Goal: Check status: Check status

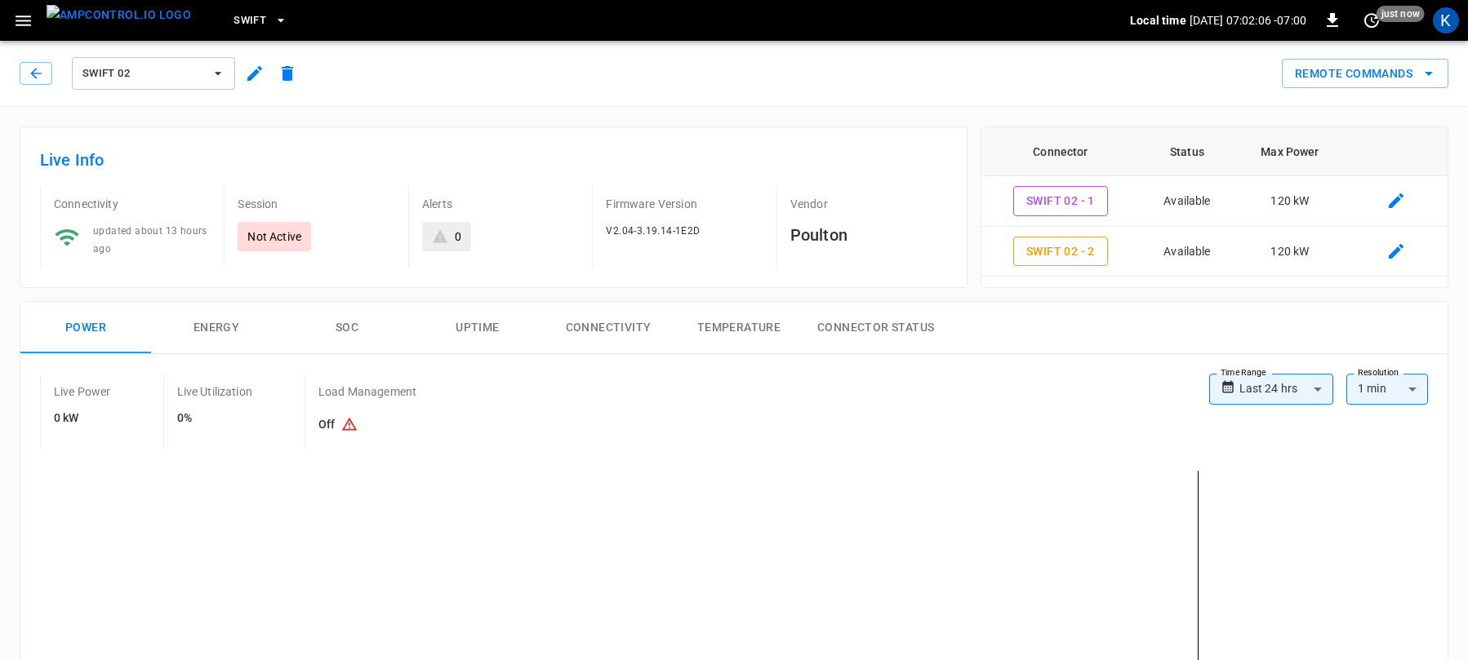
click at [233, 19] on span "Swift" at bounding box center [249, 20] width 33 height 19
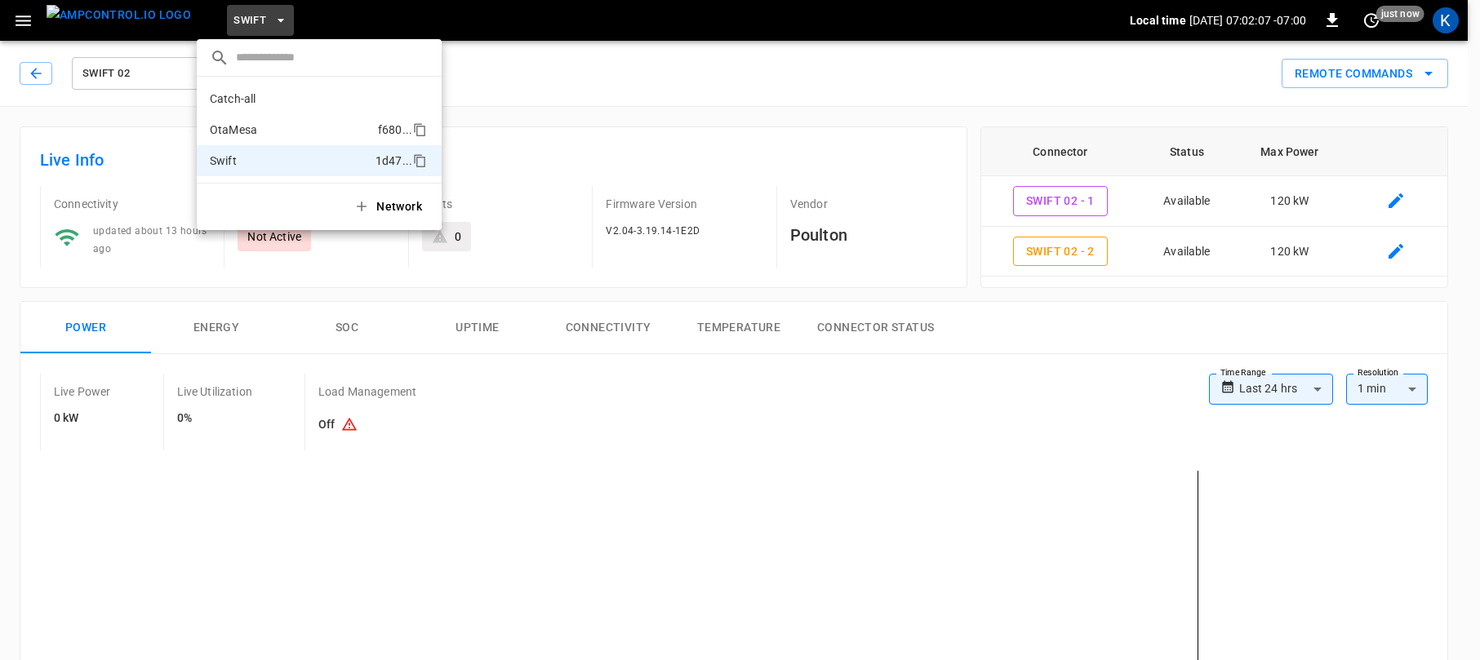
click at [236, 124] on p "OtaMesa" at bounding box center [291, 130] width 162 height 16
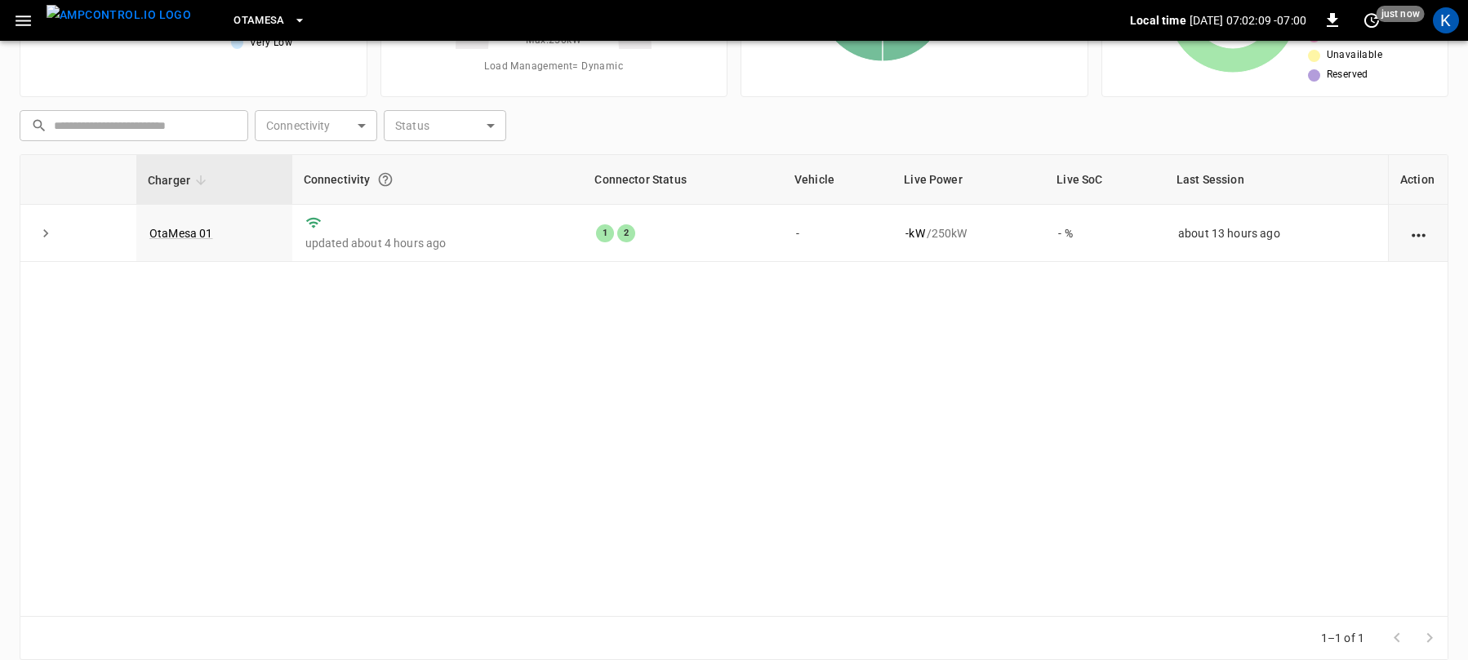
scroll to position [77, 0]
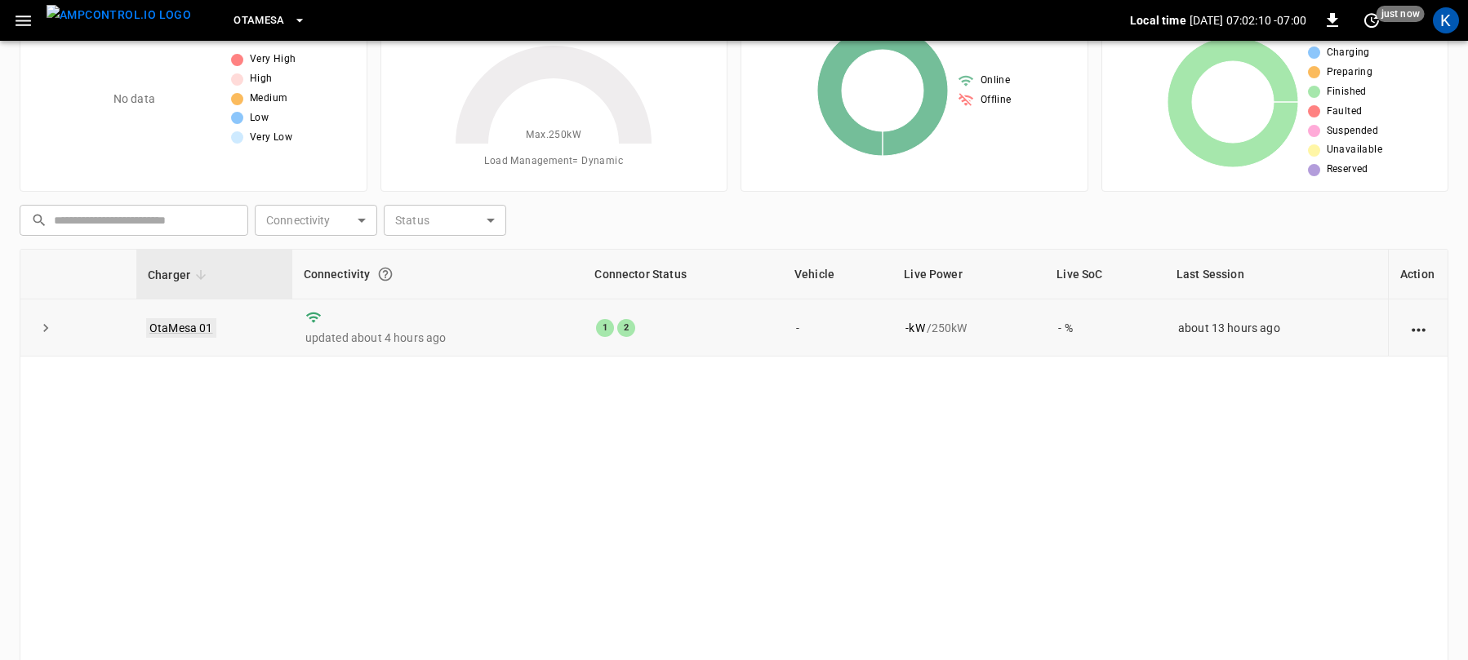
click at [172, 327] on link "OtaMesa 01" at bounding box center [181, 328] width 70 height 20
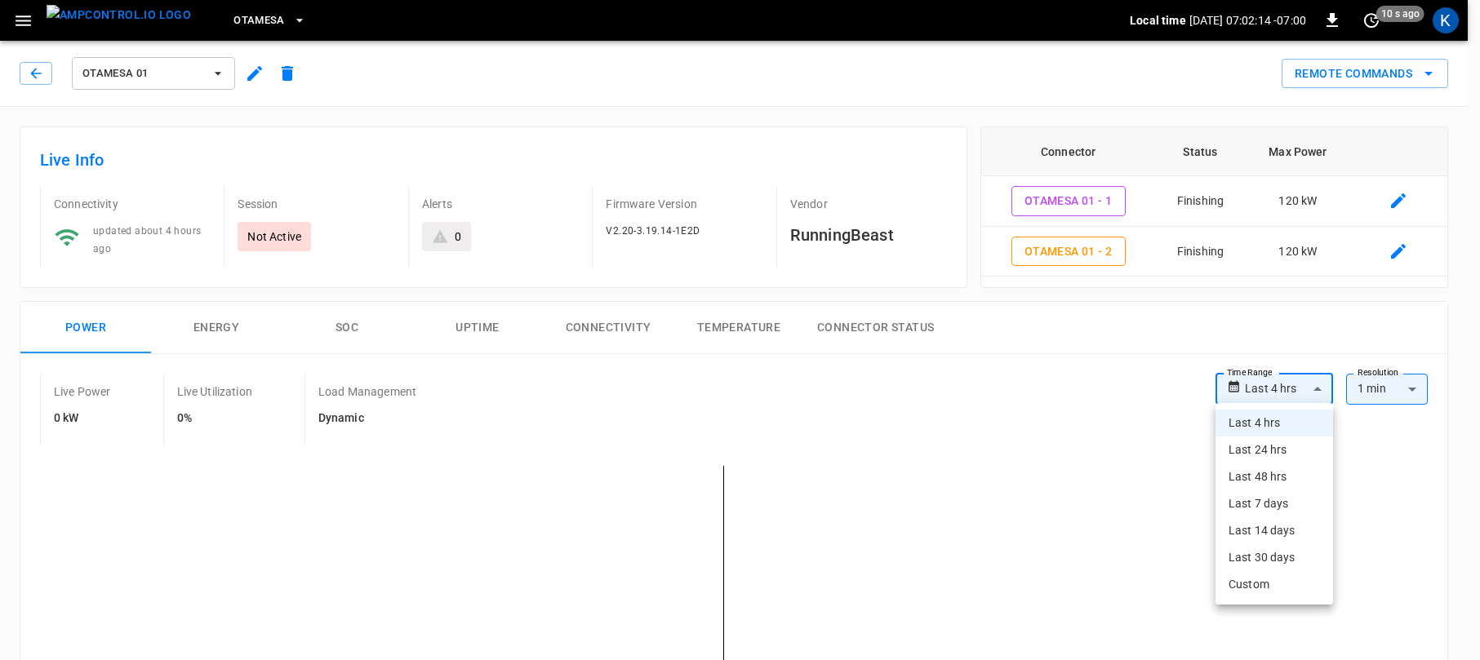
drag, startPoint x: 1251, startPoint y: 449, endPoint x: 1234, endPoint y: 439, distance: 19.7
click at [1251, 449] on li "Last 24 hrs" at bounding box center [1274, 450] width 118 height 27
type input "**********"
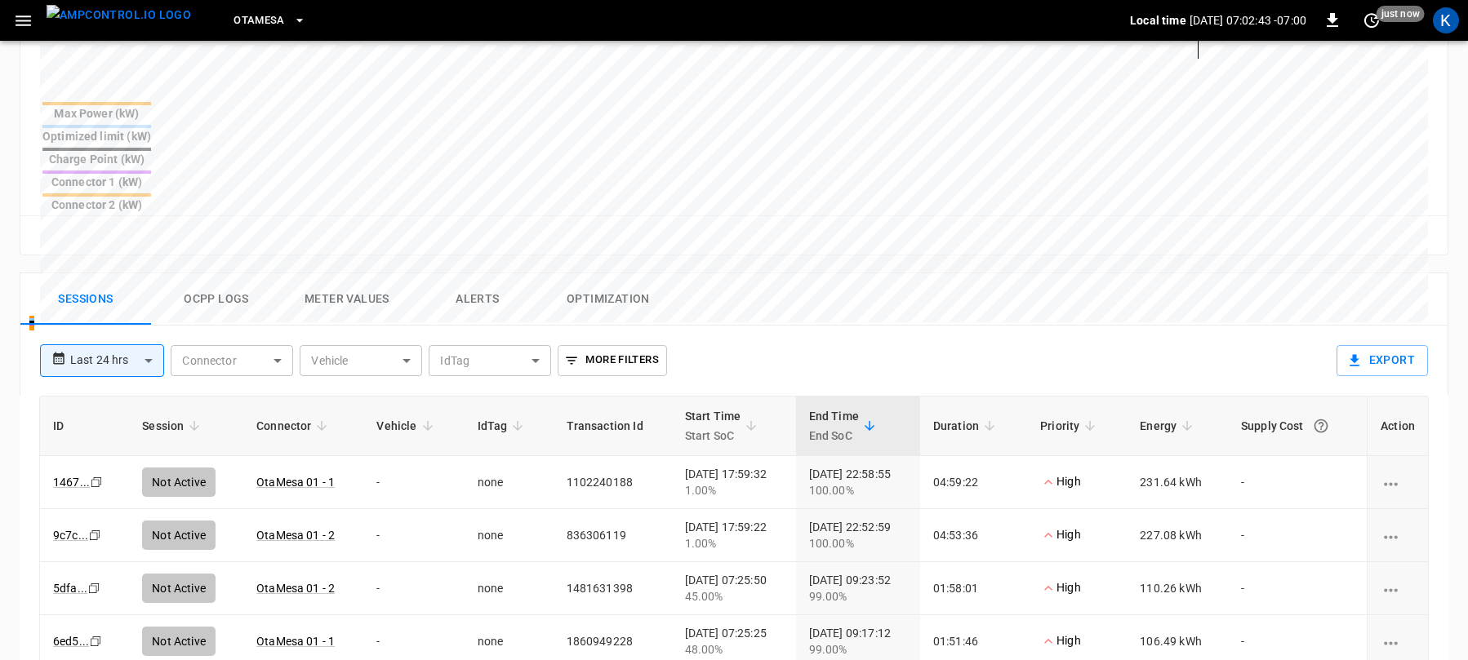
scroll to position [606, 0]
